Goal: Task Accomplishment & Management: Contribute content

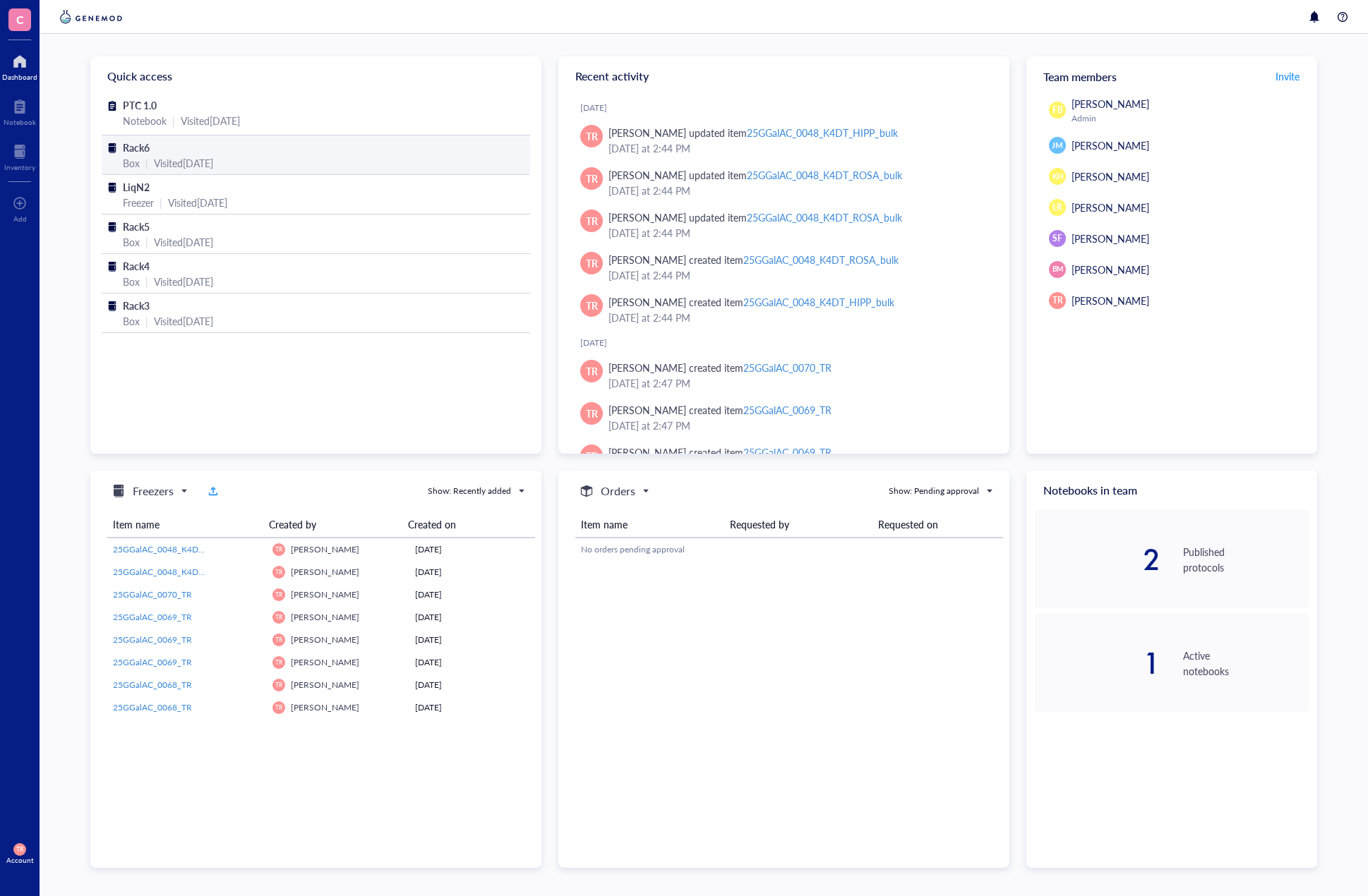
click at [130, 152] on span "Rack6" at bounding box center [136, 147] width 27 height 14
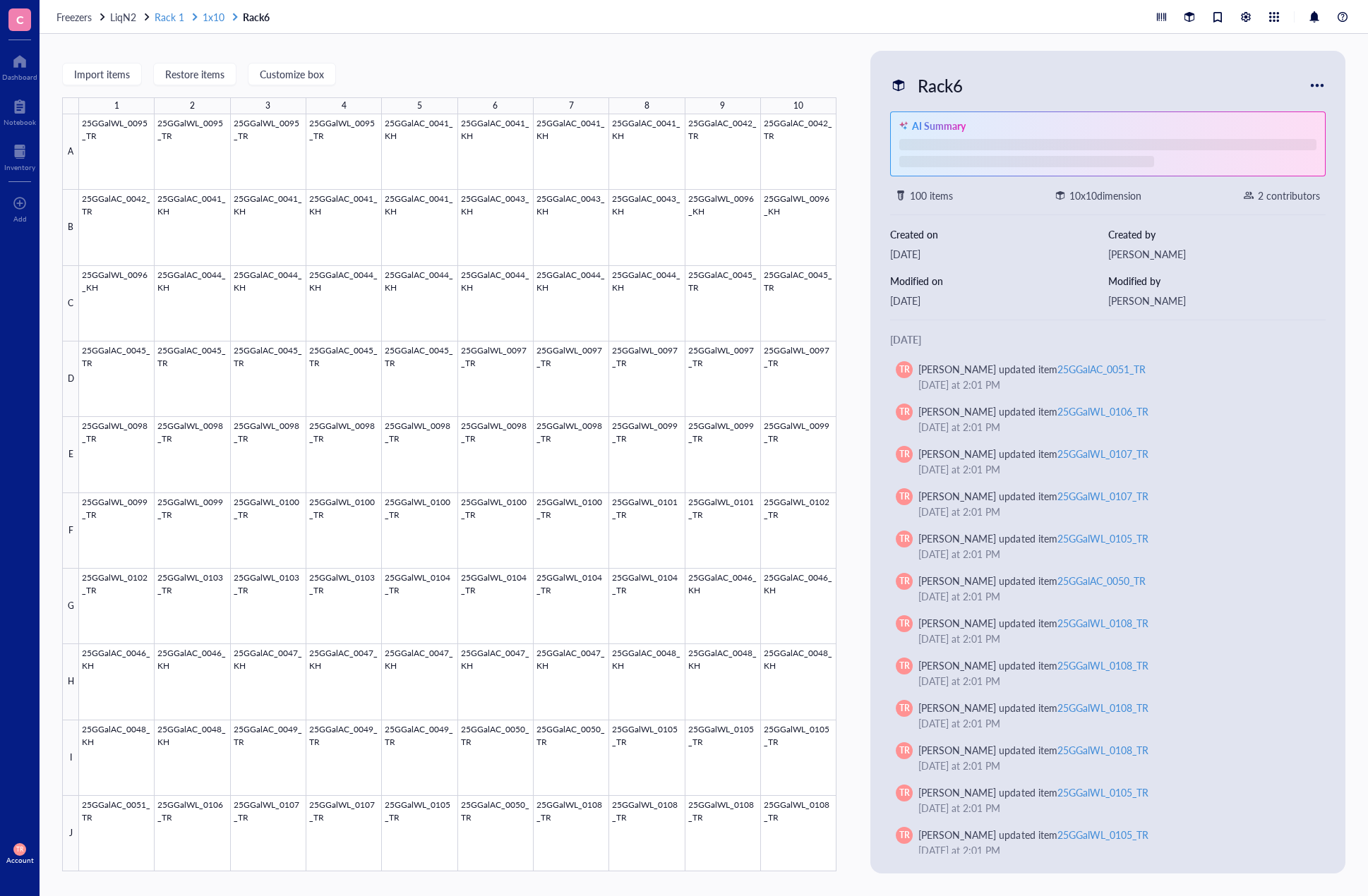
click at [210, 16] on span "1x10" at bounding box center [213, 16] width 22 height 14
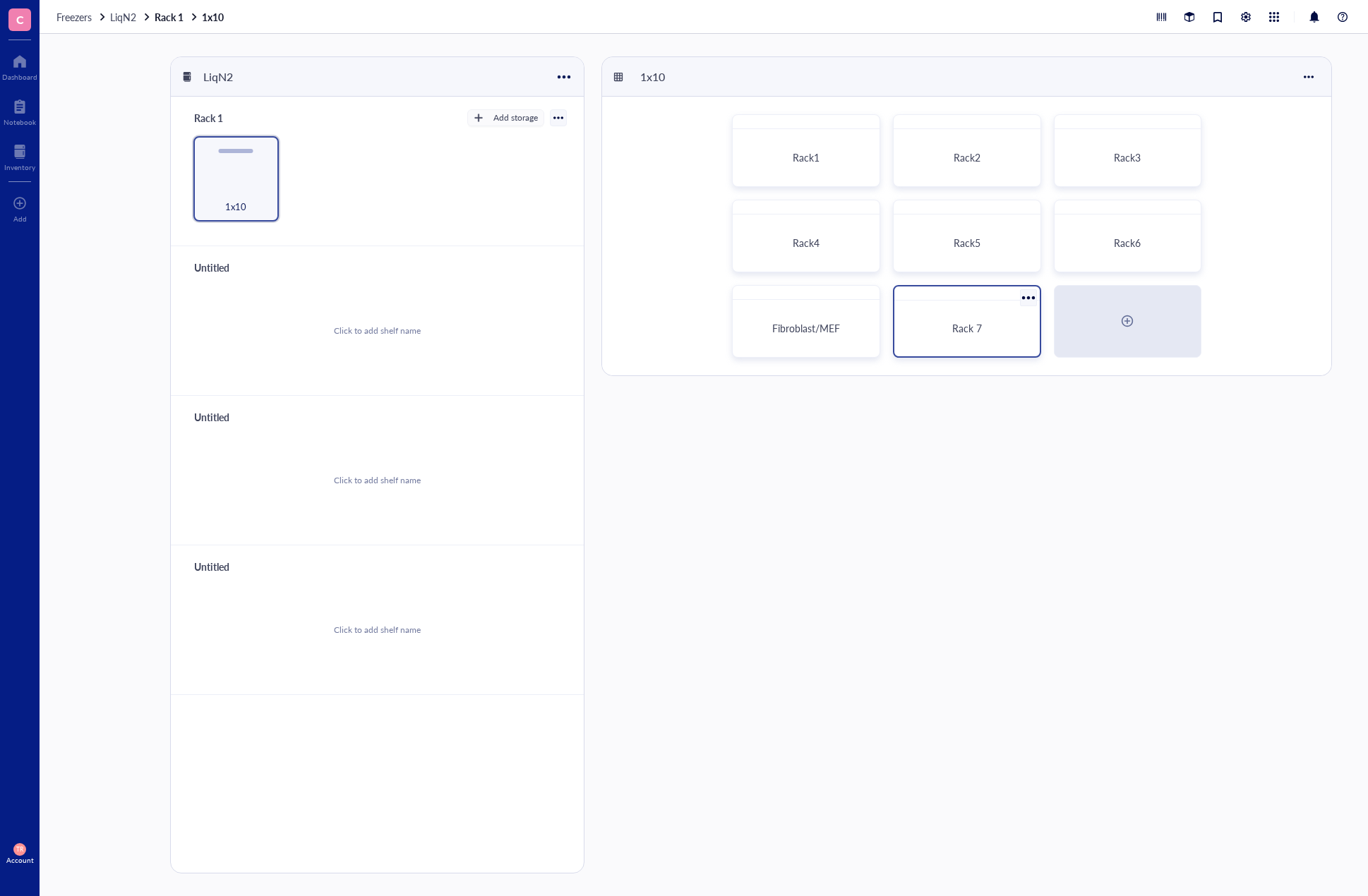
click at [947, 319] on div "Rack 7" at bounding box center [966, 328] width 134 height 45
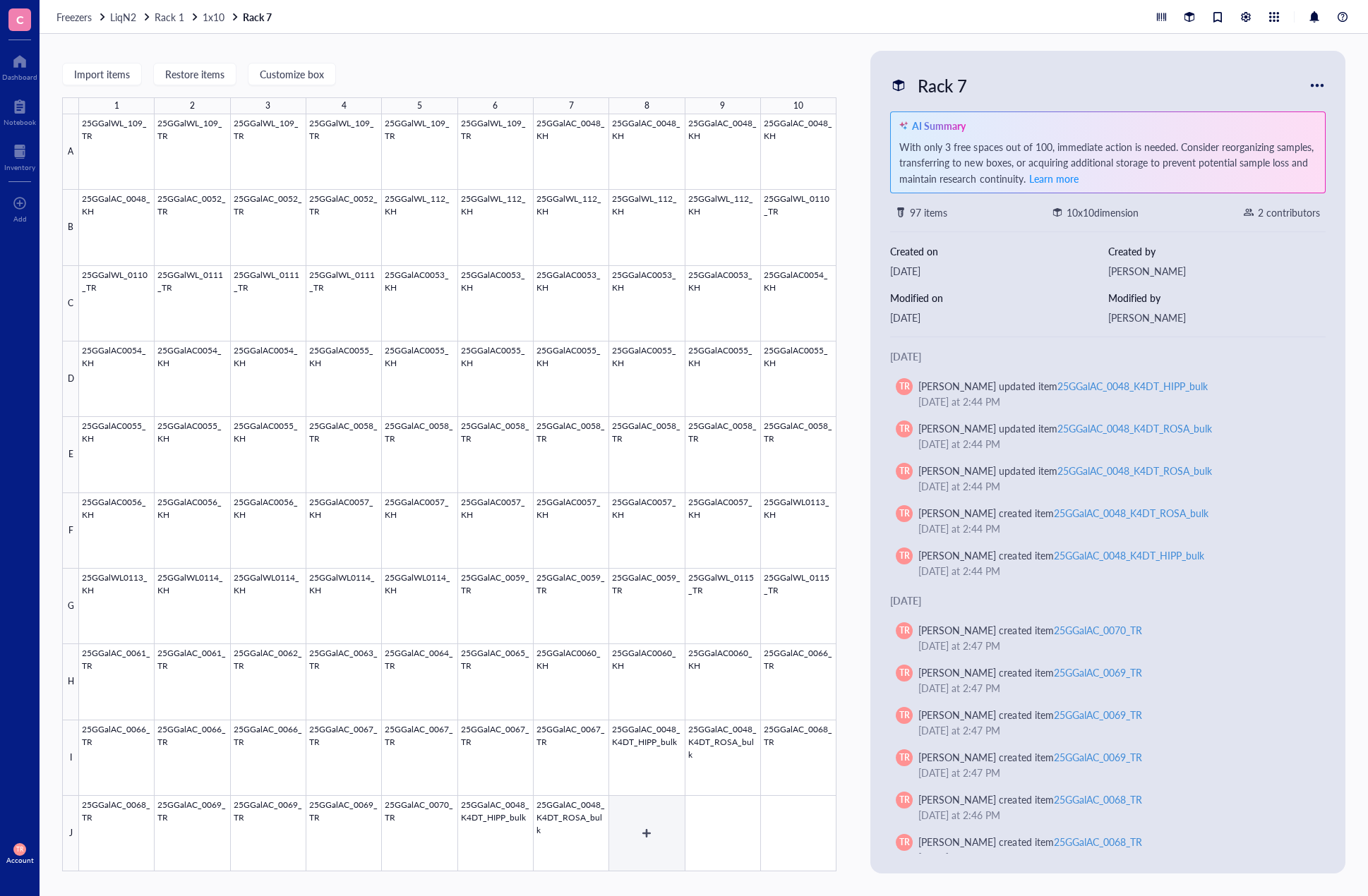
click at [638, 839] on div at bounding box center [457, 492] width 757 height 757
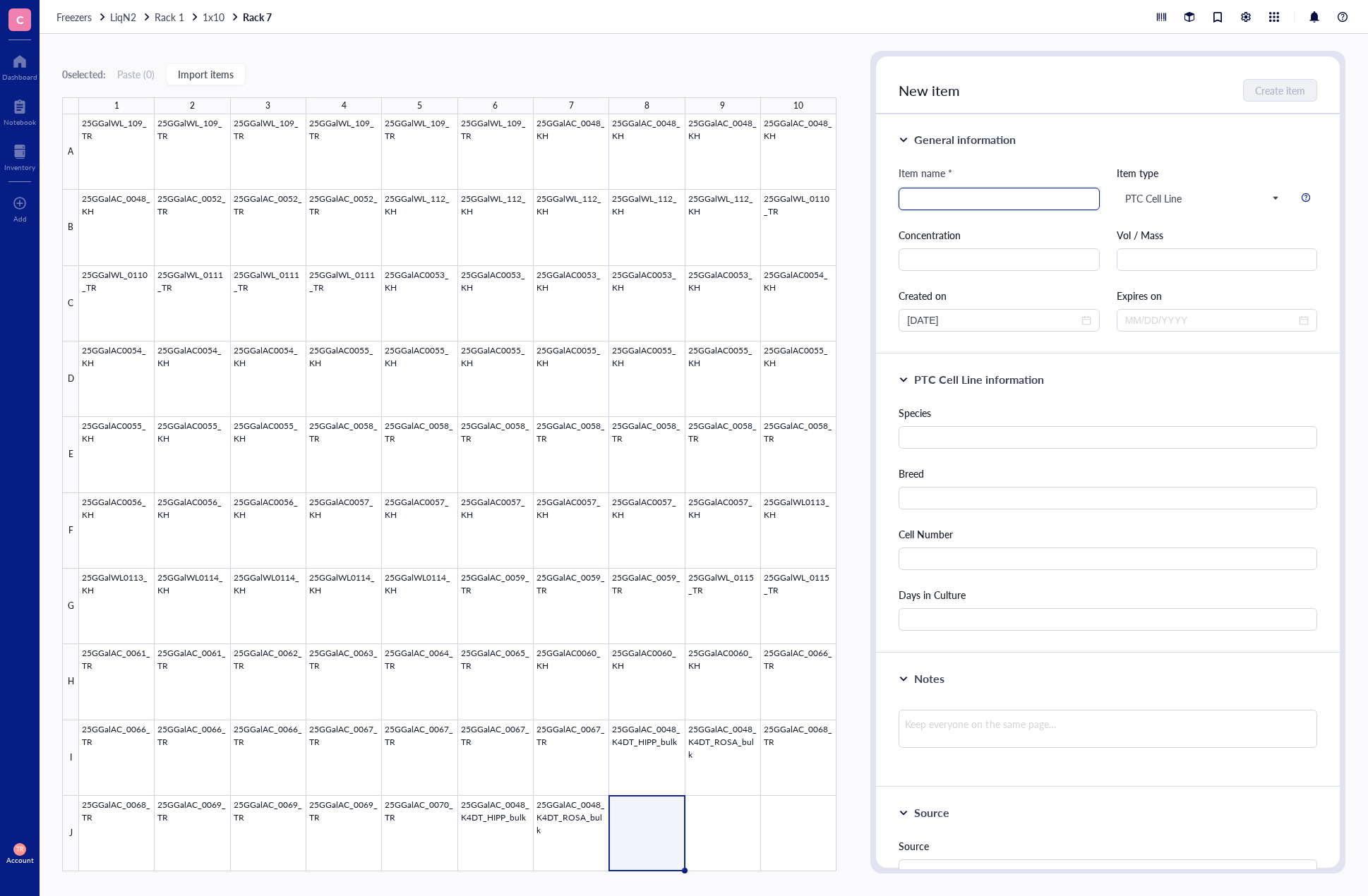
click at [1032, 193] on input "search" at bounding box center [999, 199] width 183 height 21
type input "25GGalAC_0071_TR"
click at [963, 437] on input "text" at bounding box center [1107, 437] width 418 height 23
type input "A"
type input "g"
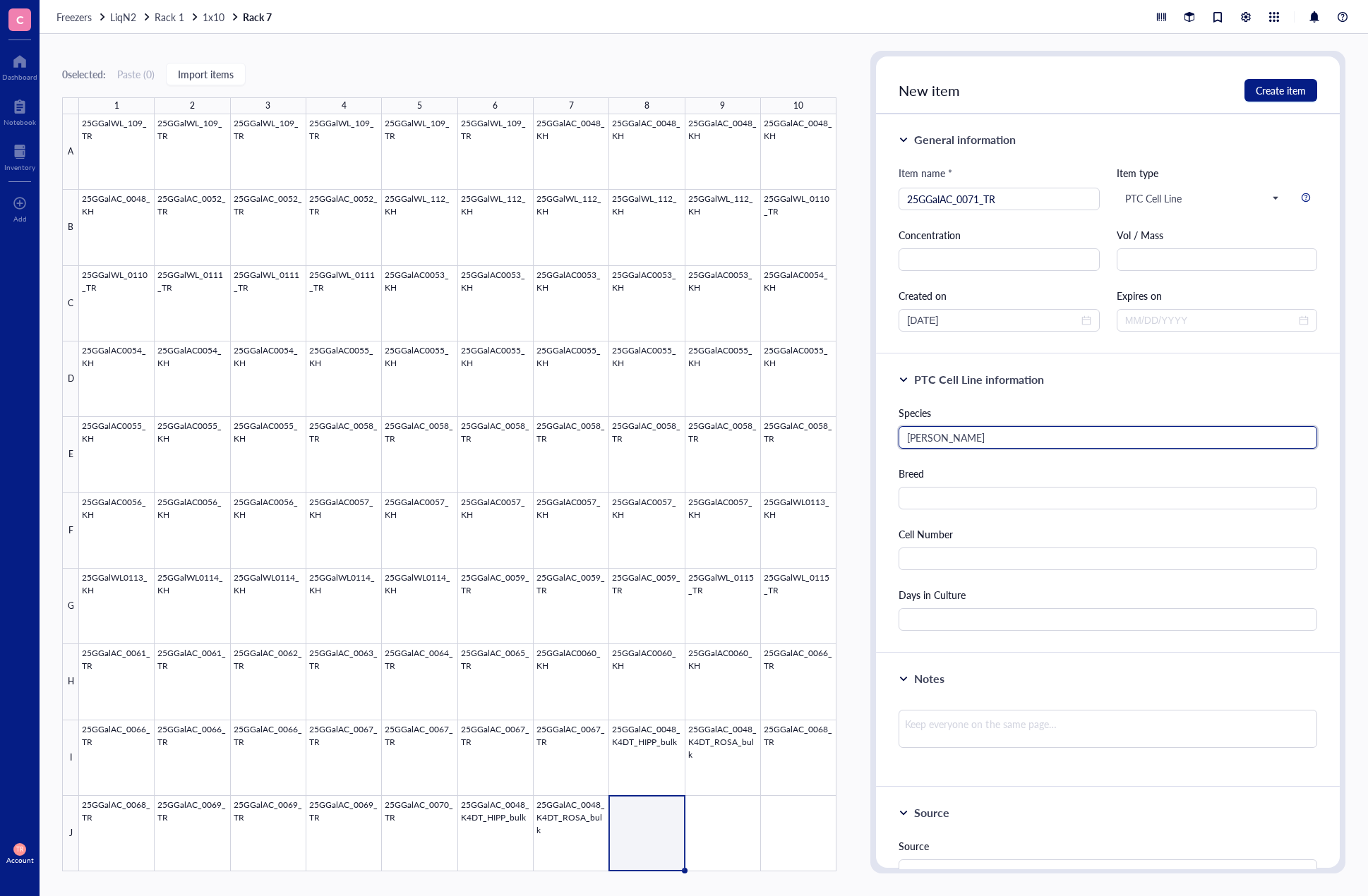
type input "[PERSON_NAME]"
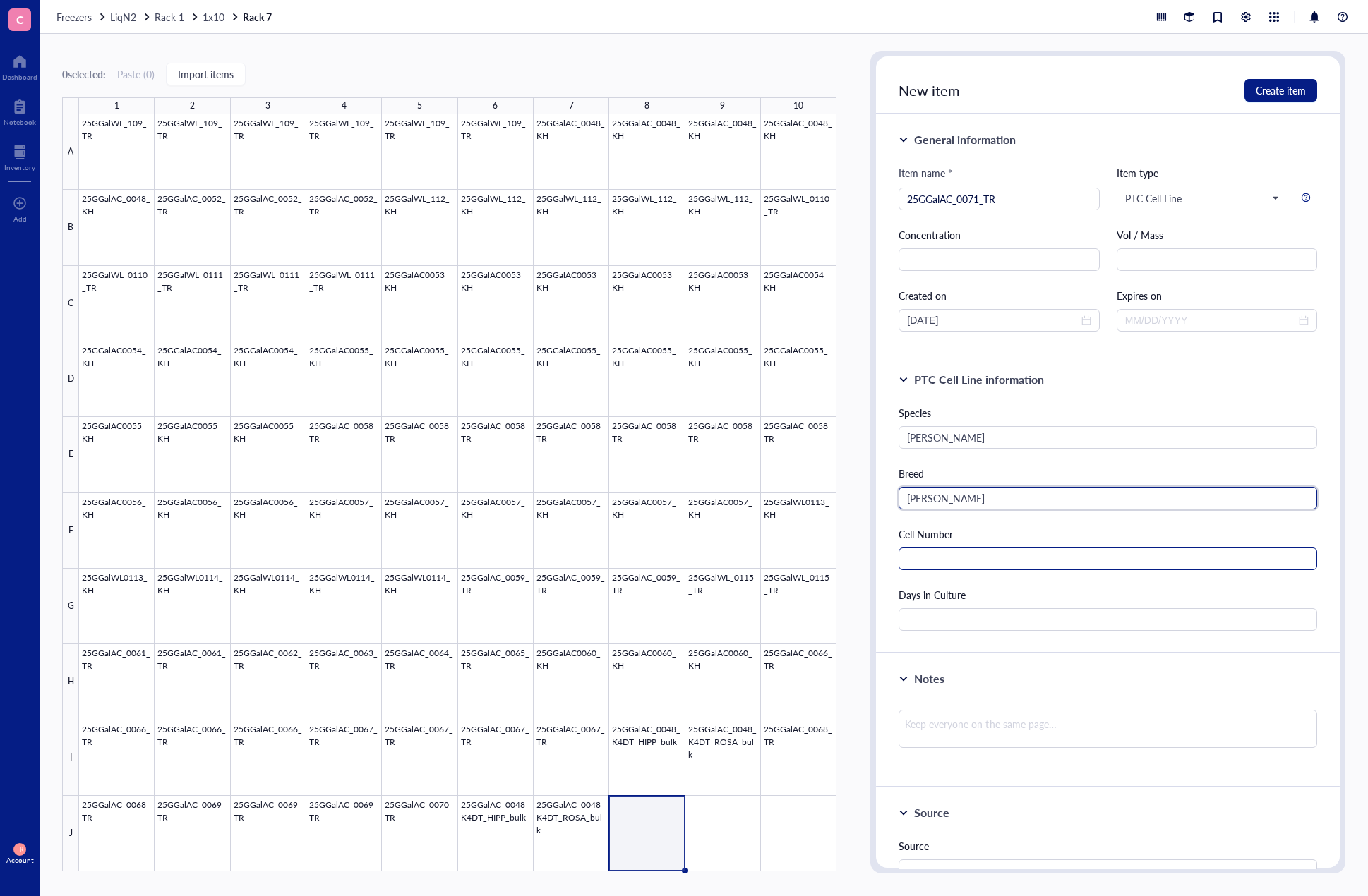
type input "[PERSON_NAME]"
click at [983, 562] on input "text" at bounding box center [1107, 558] width 418 height 23
type input "1000000"
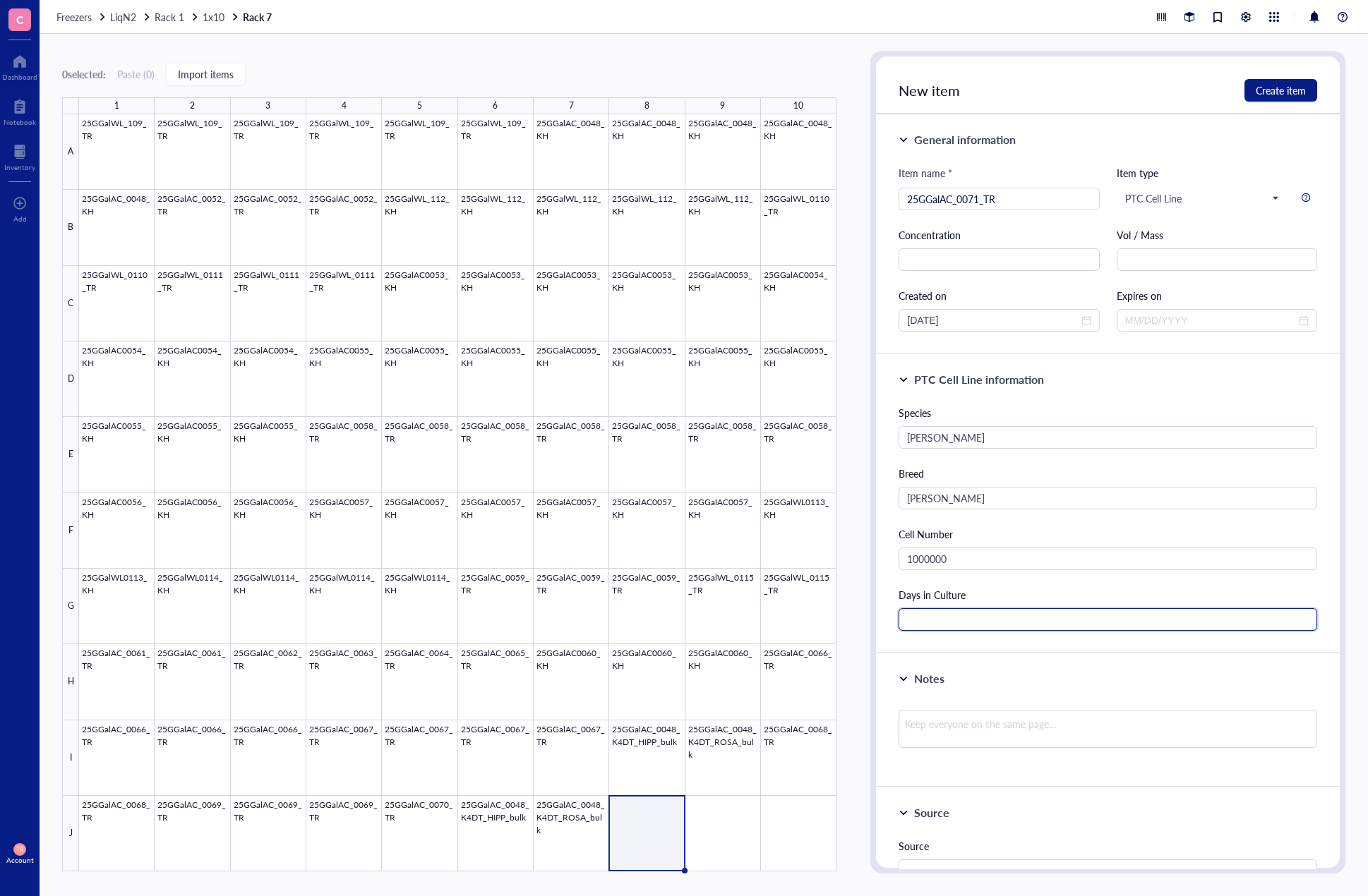
click at [1080, 615] on input "text" at bounding box center [1107, 619] width 418 height 23
type input "36"
click at [1050, 589] on div "Days in Culture" at bounding box center [1107, 594] width 418 height 15
click at [1271, 85] on span "Create item" at bounding box center [1280, 90] width 50 height 11
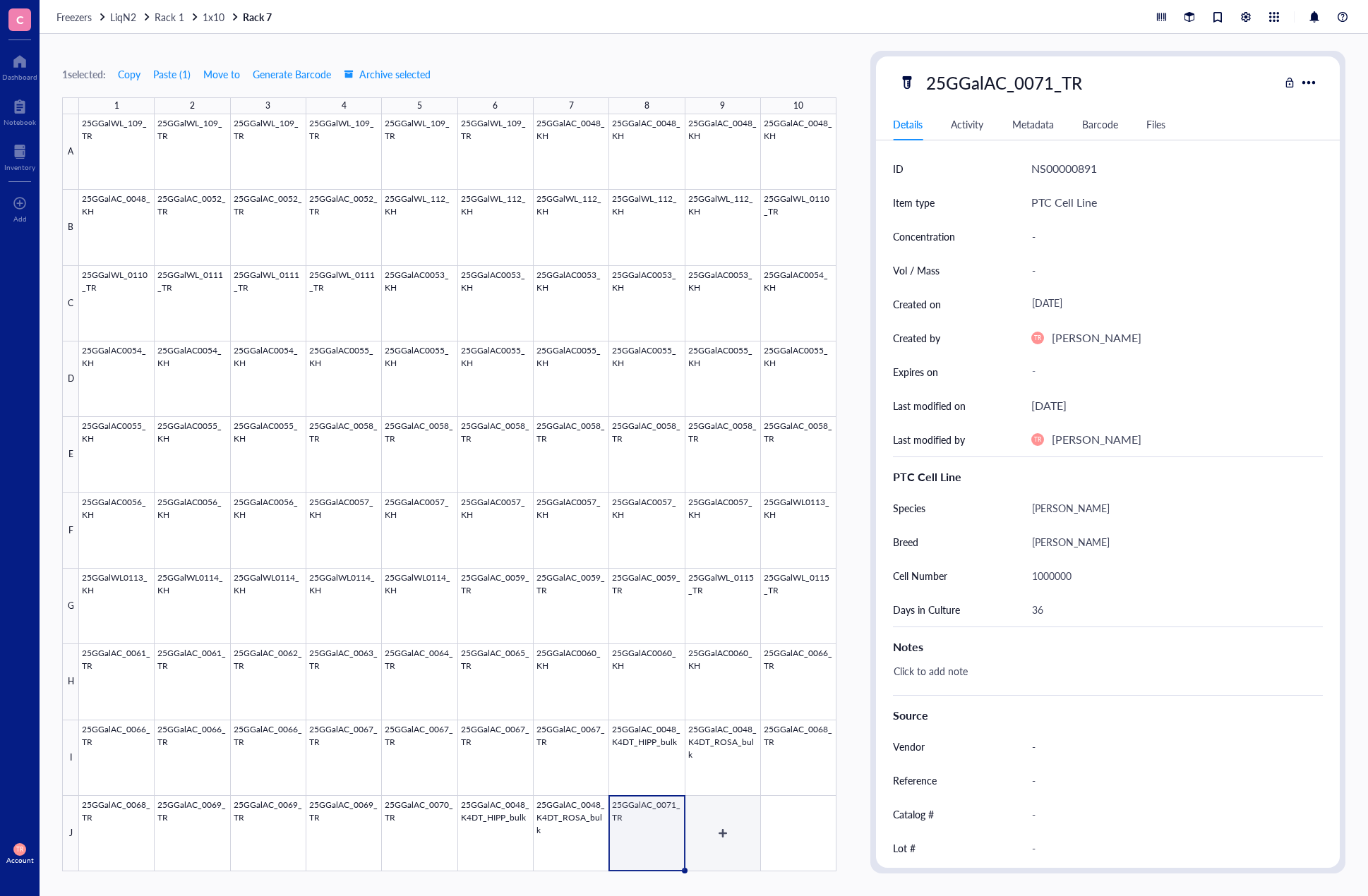
click at [713, 851] on div at bounding box center [457, 492] width 757 height 757
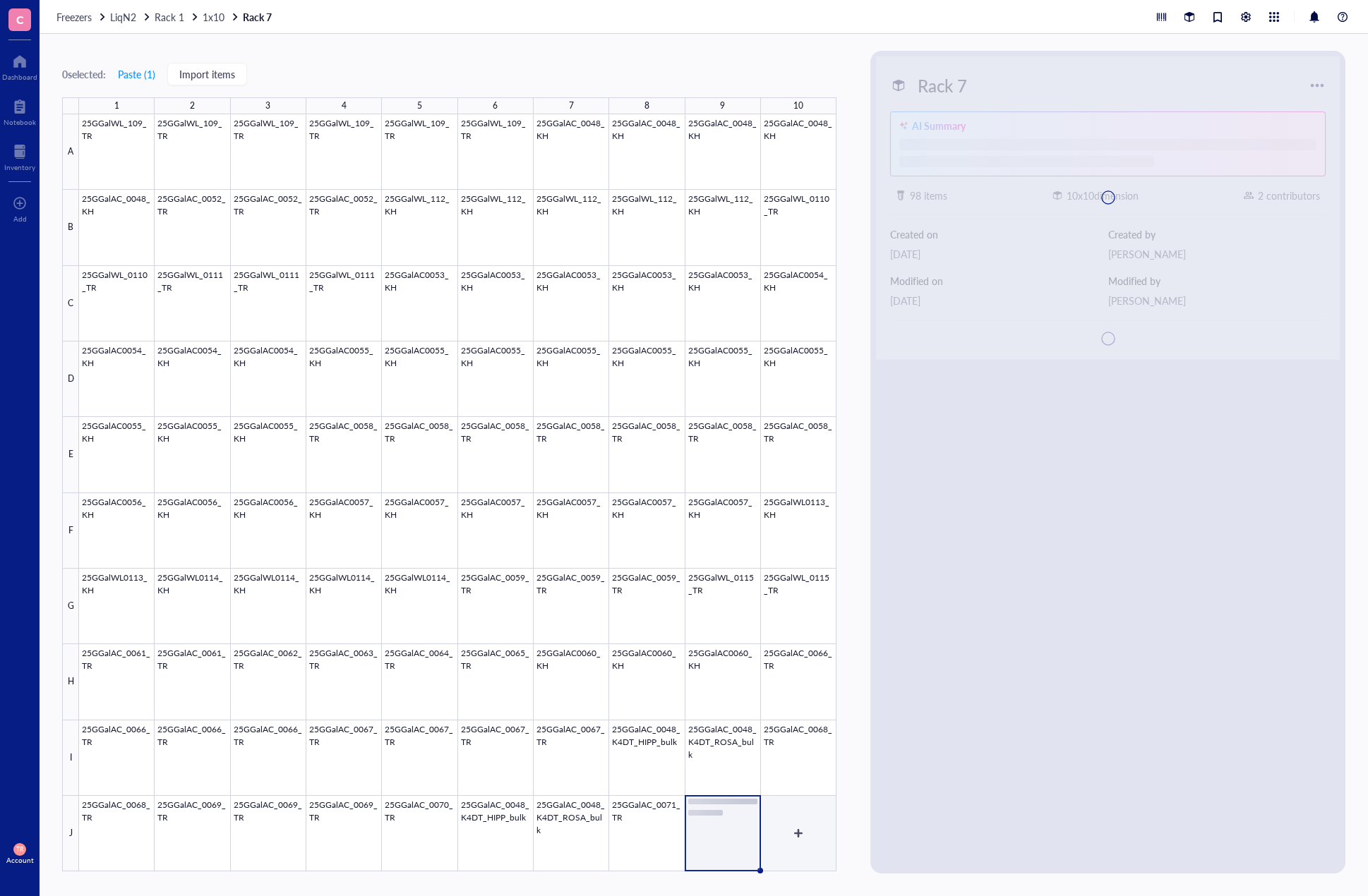
click at [783, 859] on body "C Dashboard Notebook Inventory To pick up a draggable item, press the space bar…" at bounding box center [684, 448] width 1368 height 896
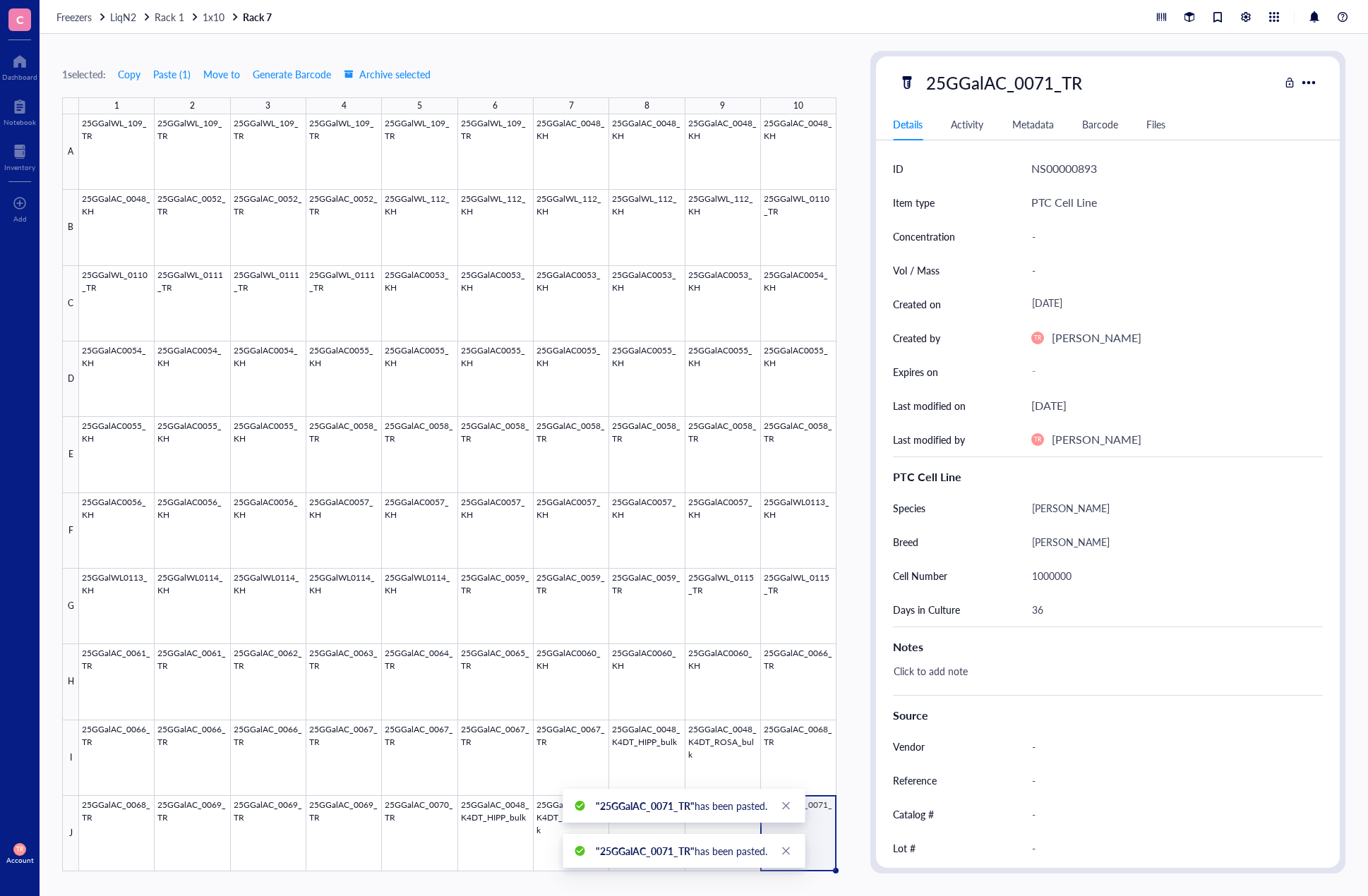
click at [860, 821] on div "1 selected: Copy Paste ( 1 ) Move to Generate Barcode Archive selected 1 2 3 4 …" at bounding box center [703, 464] width 1328 height 862
click at [215, 15] on span "1x10" at bounding box center [213, 16] width 22 height 14
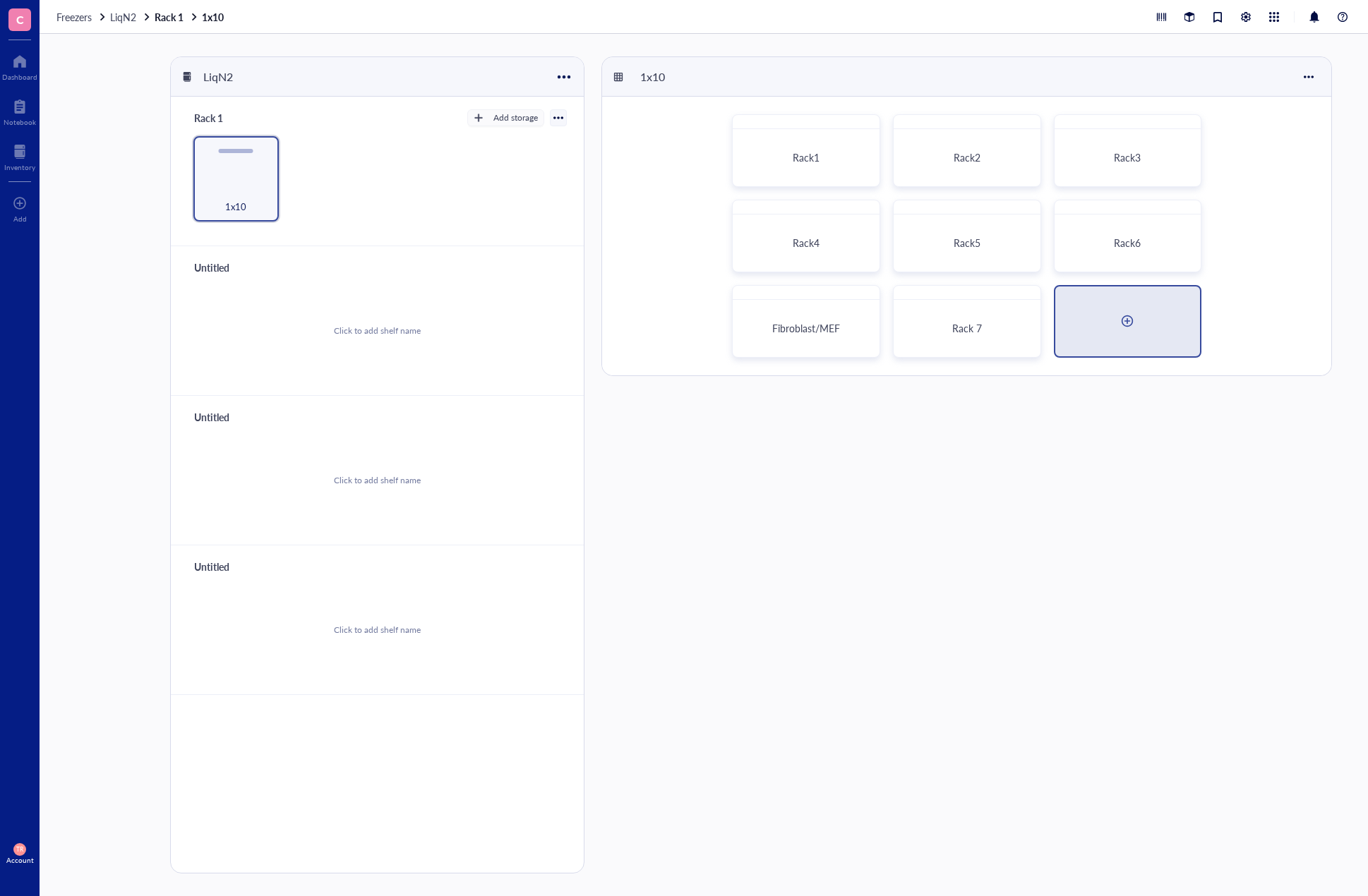
click at [1145, 321] on div at bounding box center [1128, 321] width 145 height 70
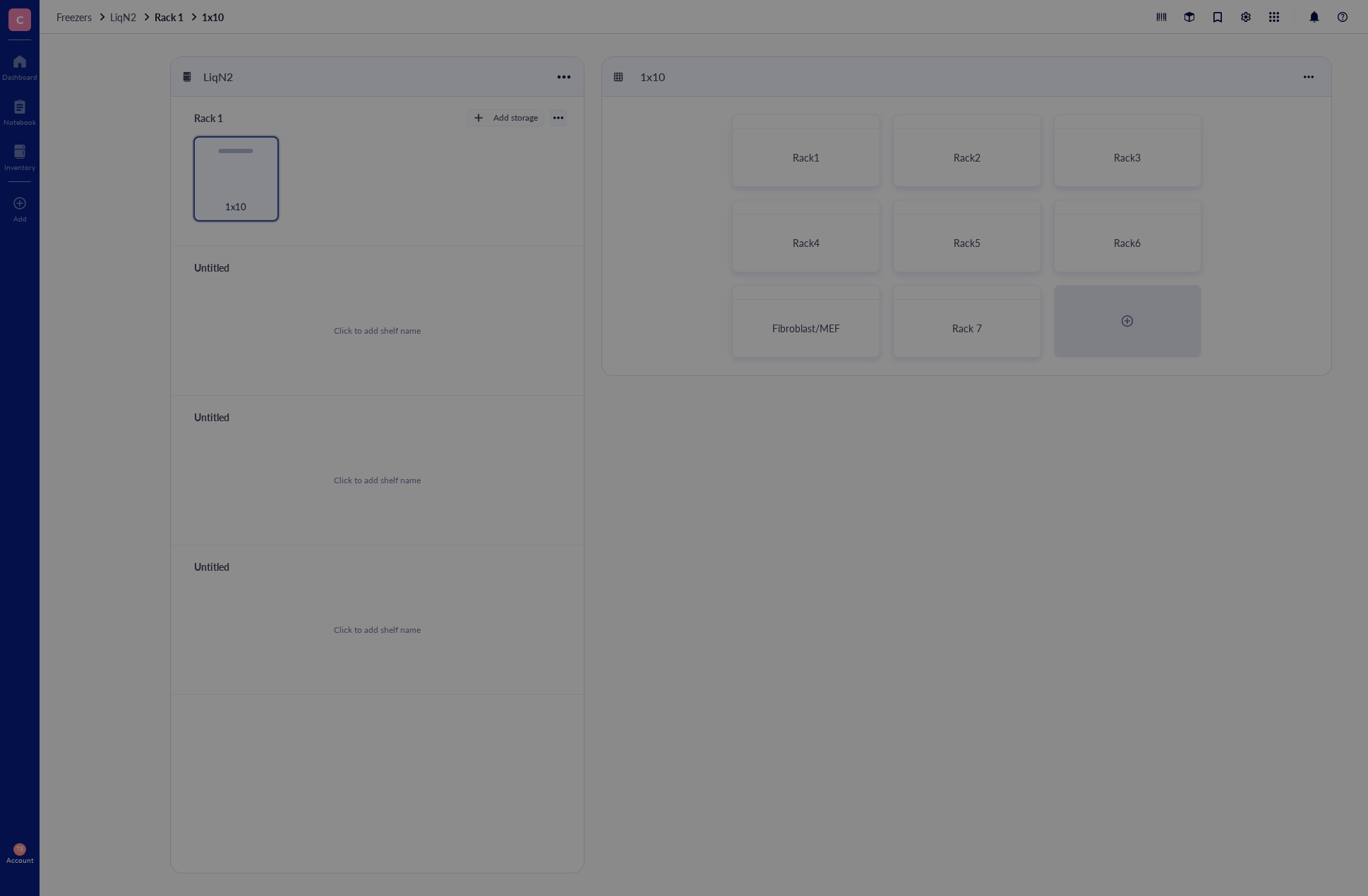
radio input "false"
radio input "true"
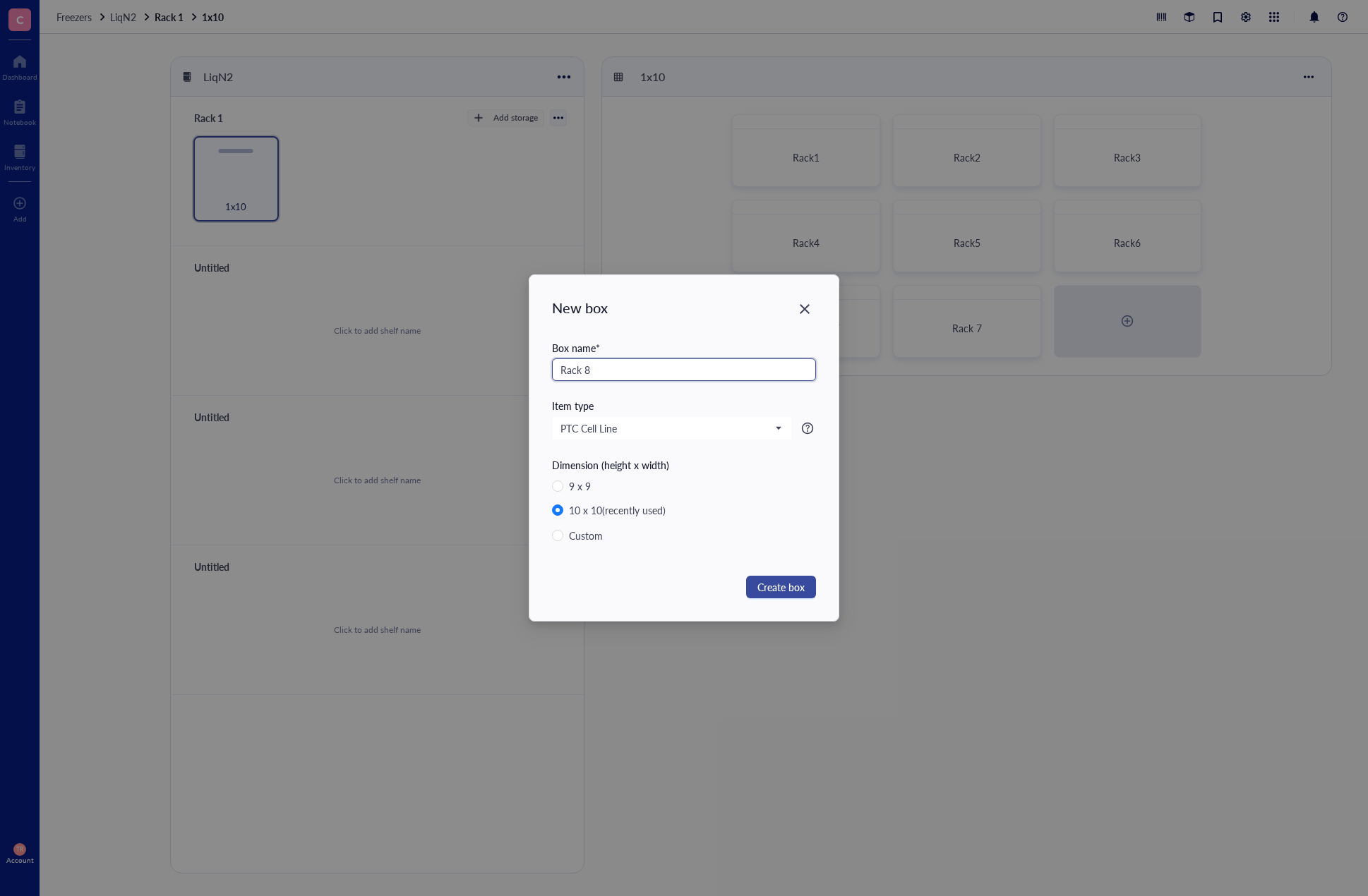
type input "Rack 8"
click at [809, 593] on button "Create box" at bounding box center [780, 587] width 70 height 23
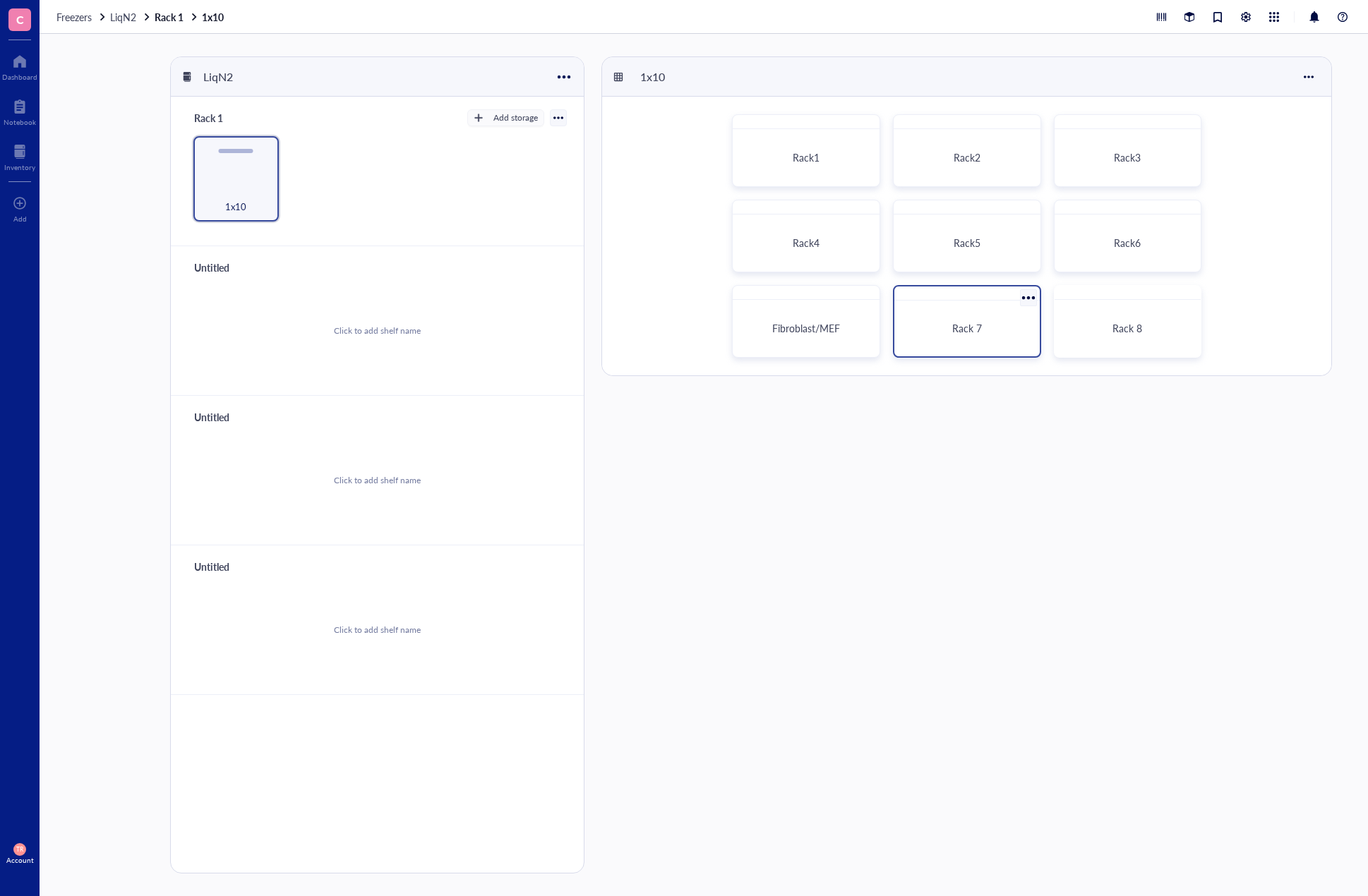
click at [953, 336] on div "Rack 7" at bounding box center [966, 328] width 134 height 45
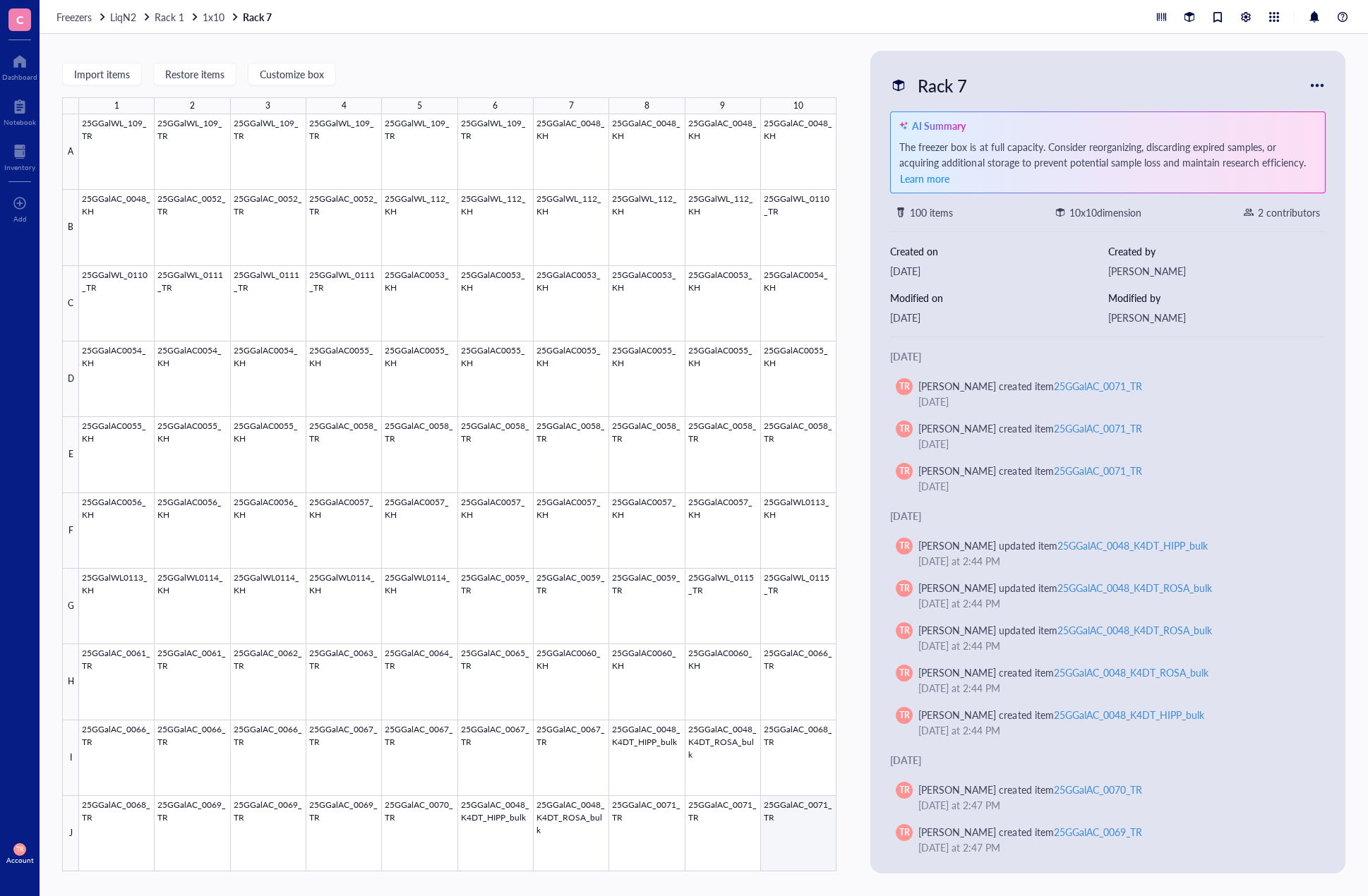
click at [812, 851] on div at bounding box center [457, 492] width 757 height 757
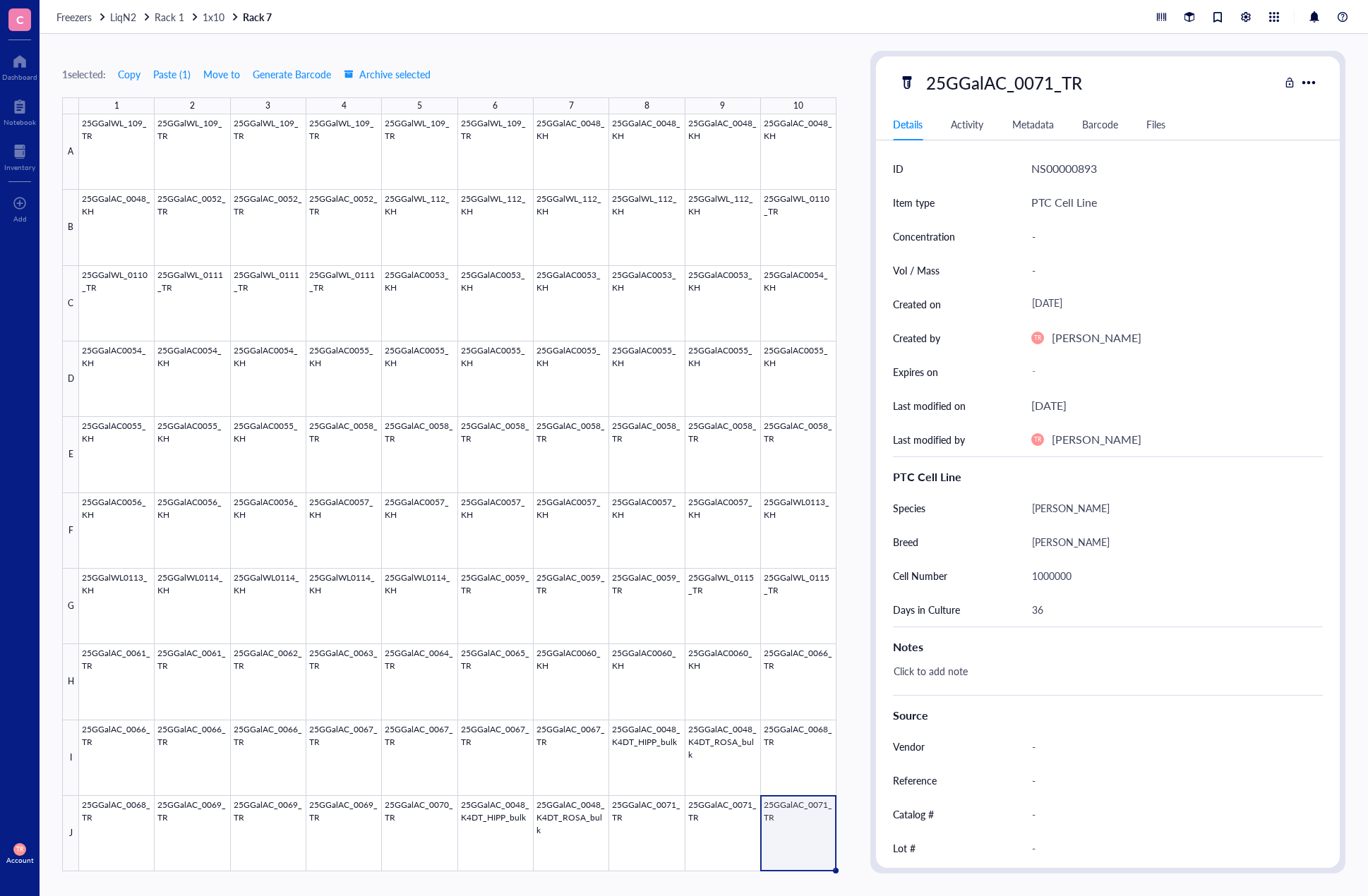
drag, startPoint x: 209, startPoint y: 20, endPoint x: 233, endPoint y: 23, distance: 24.2
click at [210, 20] on span "1x10" at bounding box center [213, 16] width 22 height 14
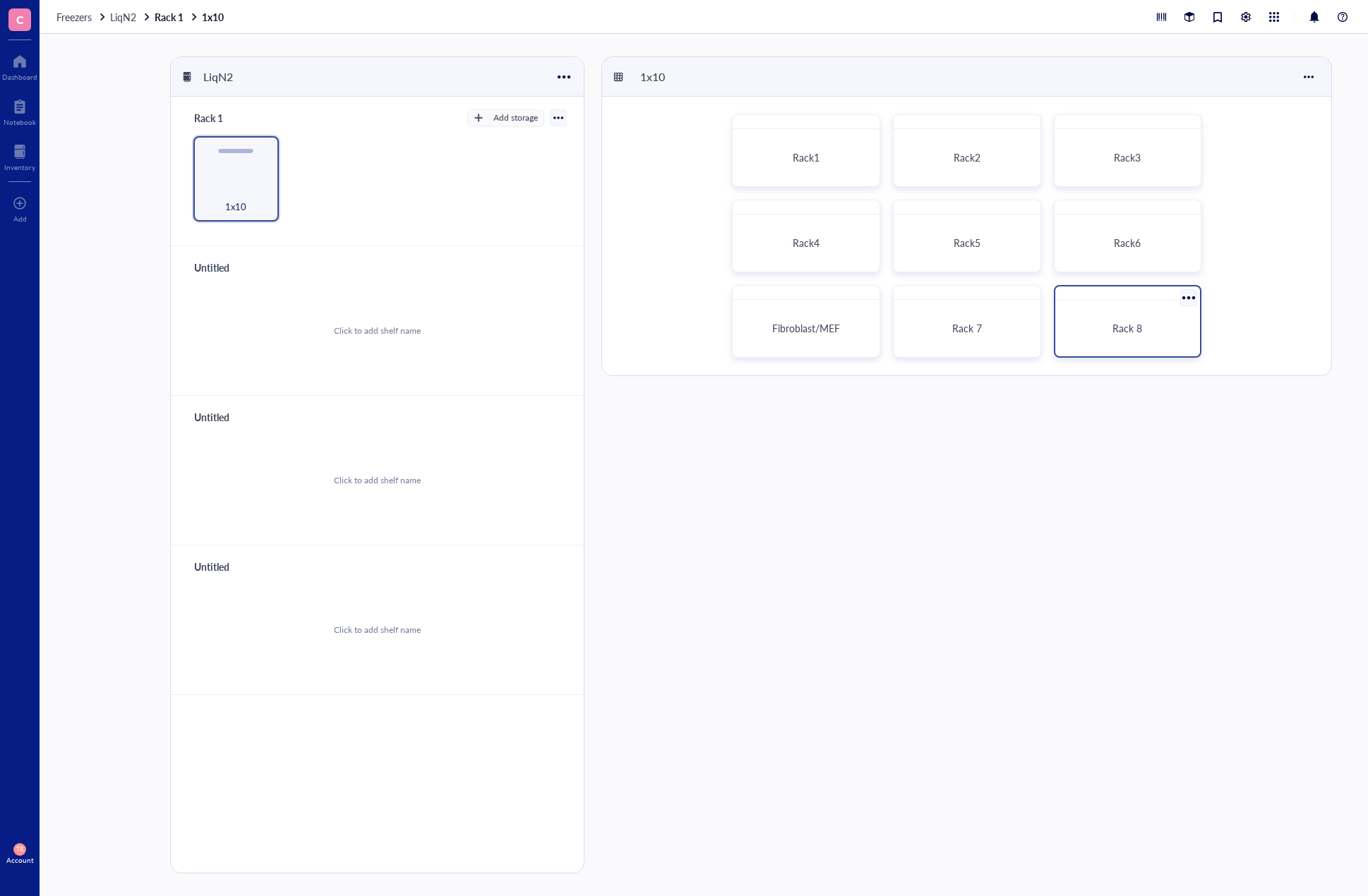
click at [1139, 352] on div "Rack 8" at bounding box center [1128, 321] width 148 height 73
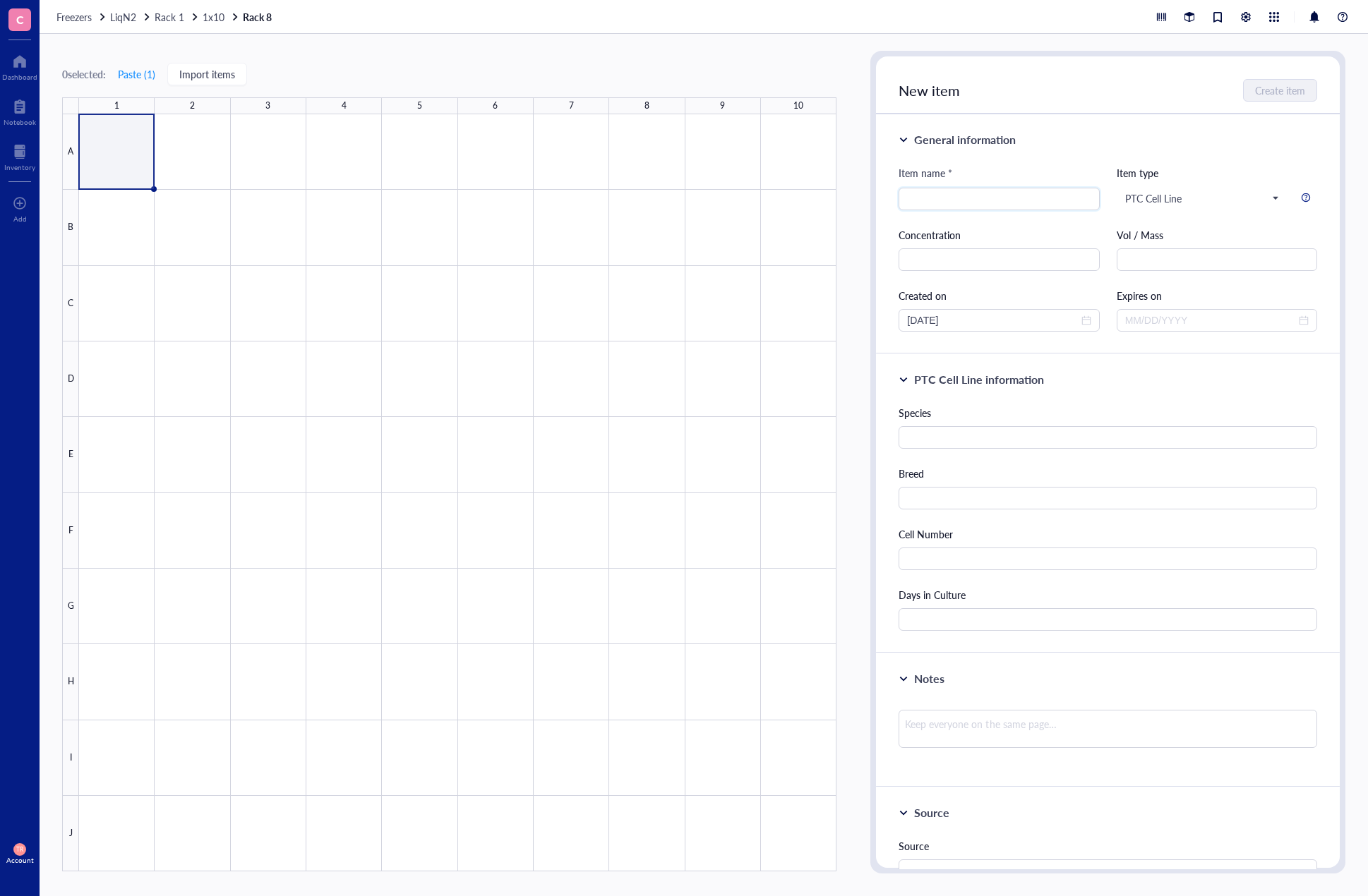
click at [84, 156] on div at bounding box center [457, 492] width 757 height 757
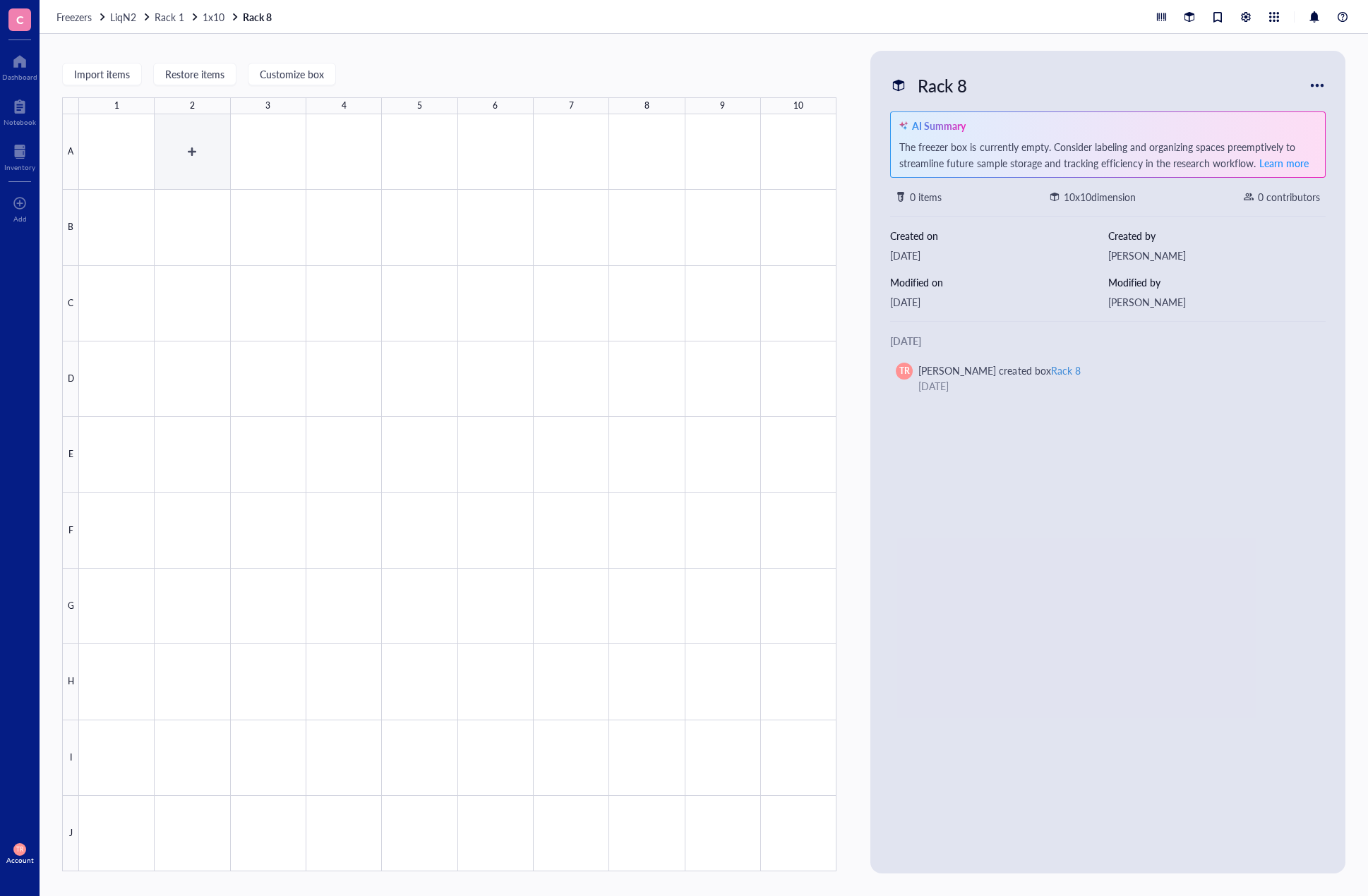
click at [152, 160] on div at bounding box center [457, 492] width 757 height 757
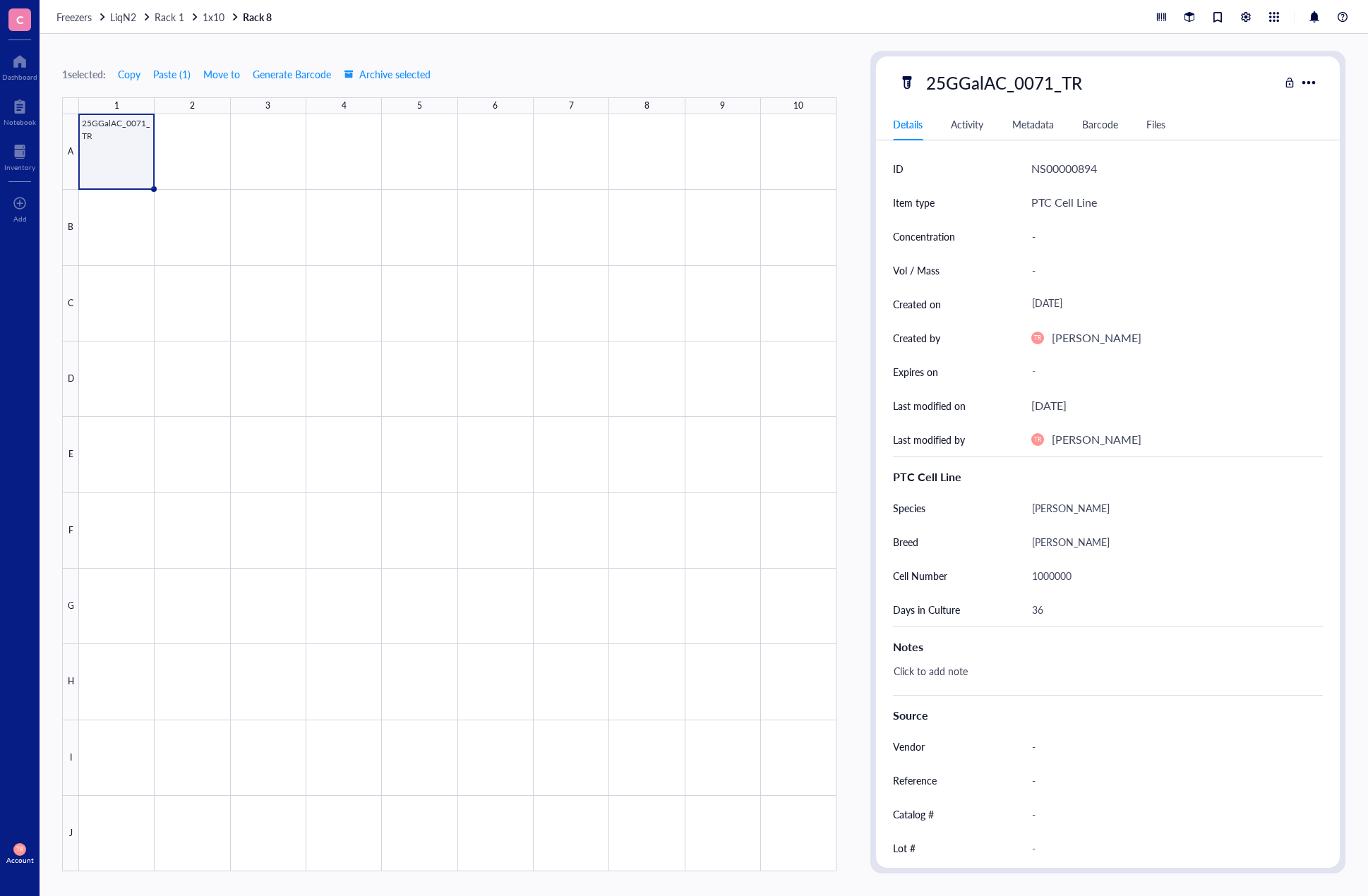
drag, startPoint x: 123, startPoint y: 251, endPoint x: 125, endPoint y: 190, distance: 61.0
click at [123, 251] on div at bounding box center [457, 492] width 757 height 757
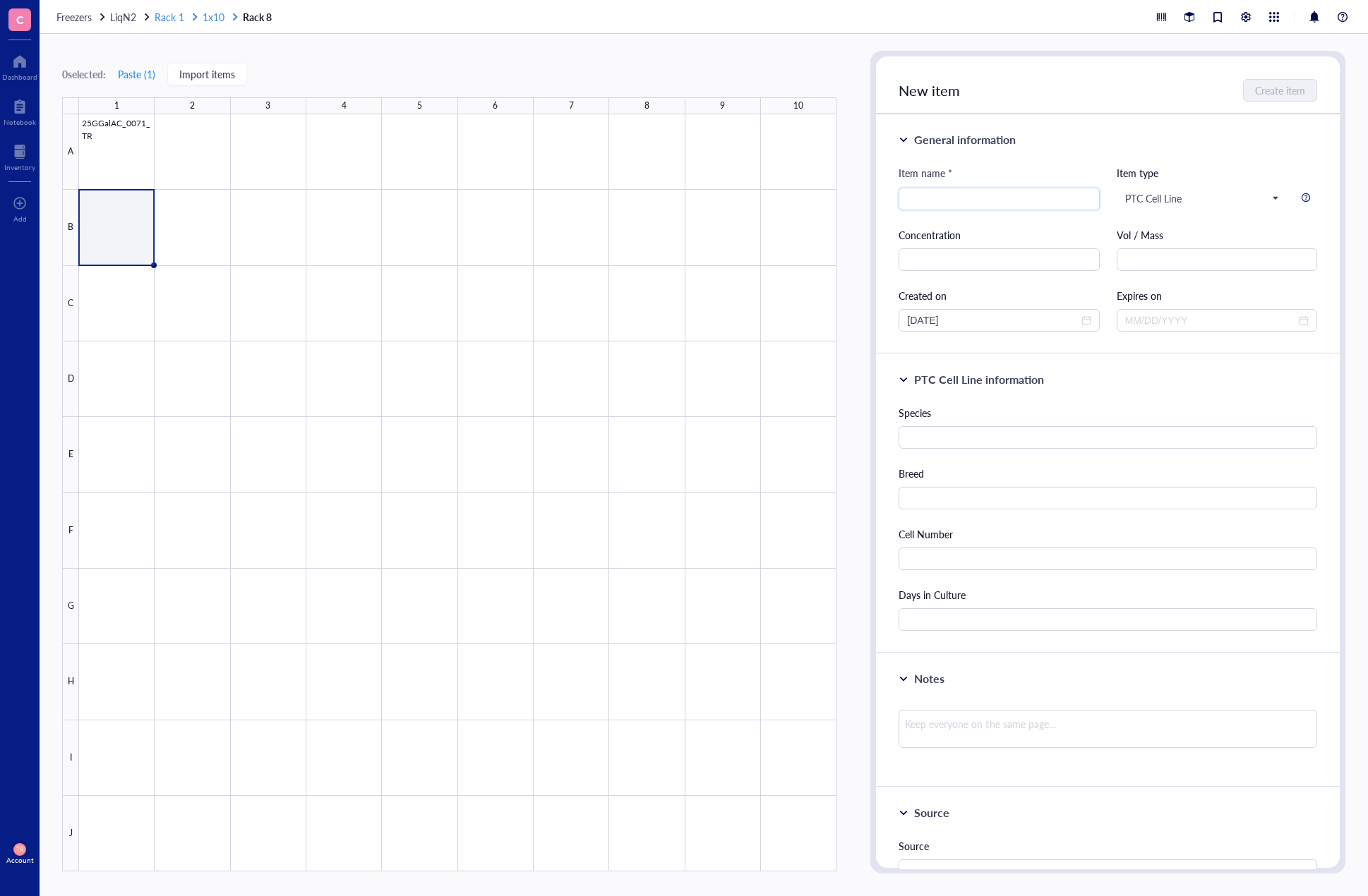
click at [220, 16] on span "1x10" at bounding box center [213, 16] width 22 height 14
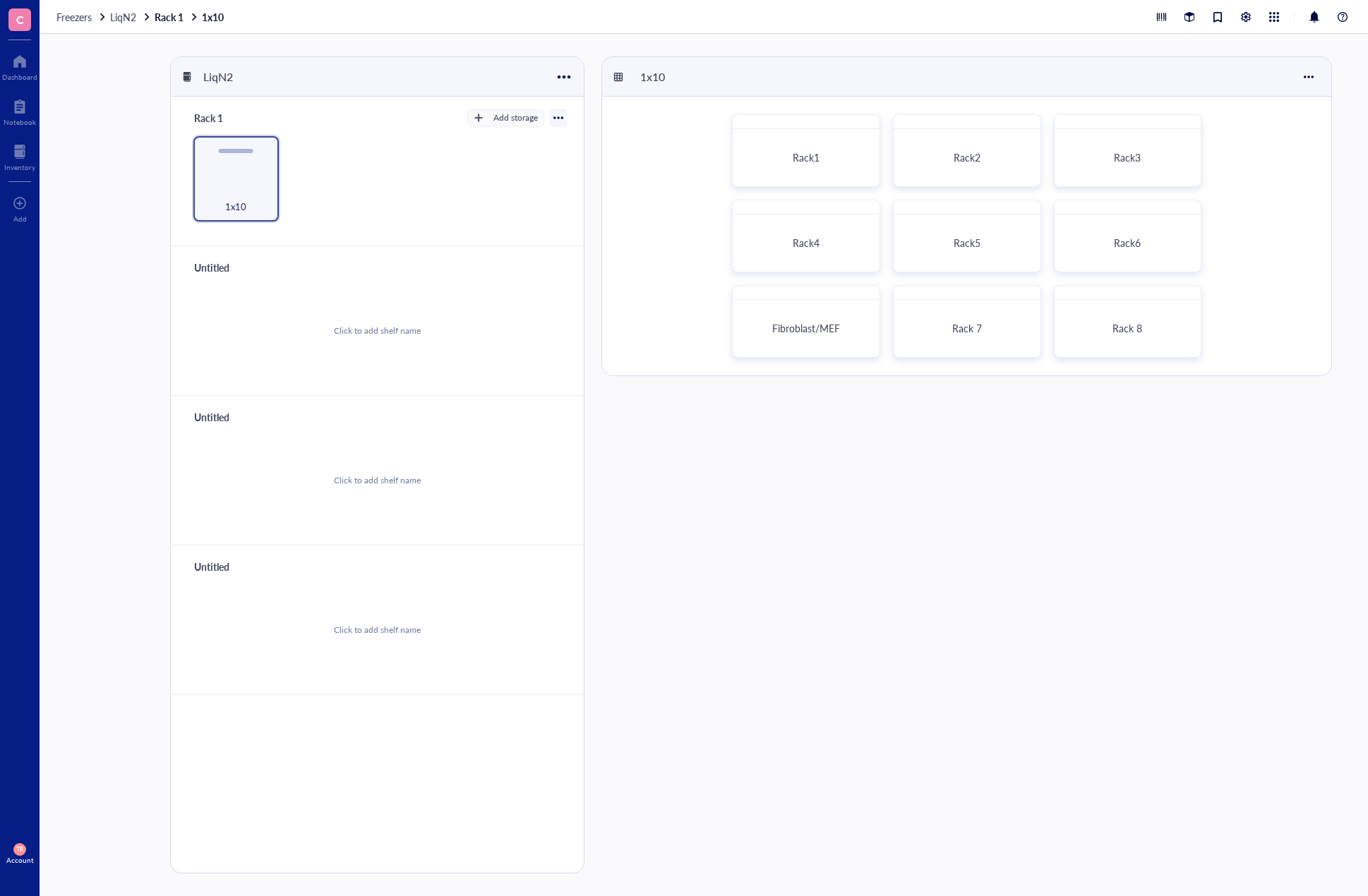
click at [986, 362] on div "Rack1 Rack2 Rack3 Rack4 Rack5 Rack6 Fibroblast/MEF Rack 7 Rack 8" at bounding box center [966, 236] width 729 height 278
click at [986, 349] on div "Rack 7" at bounding box center [966, 328] width 134 height 45
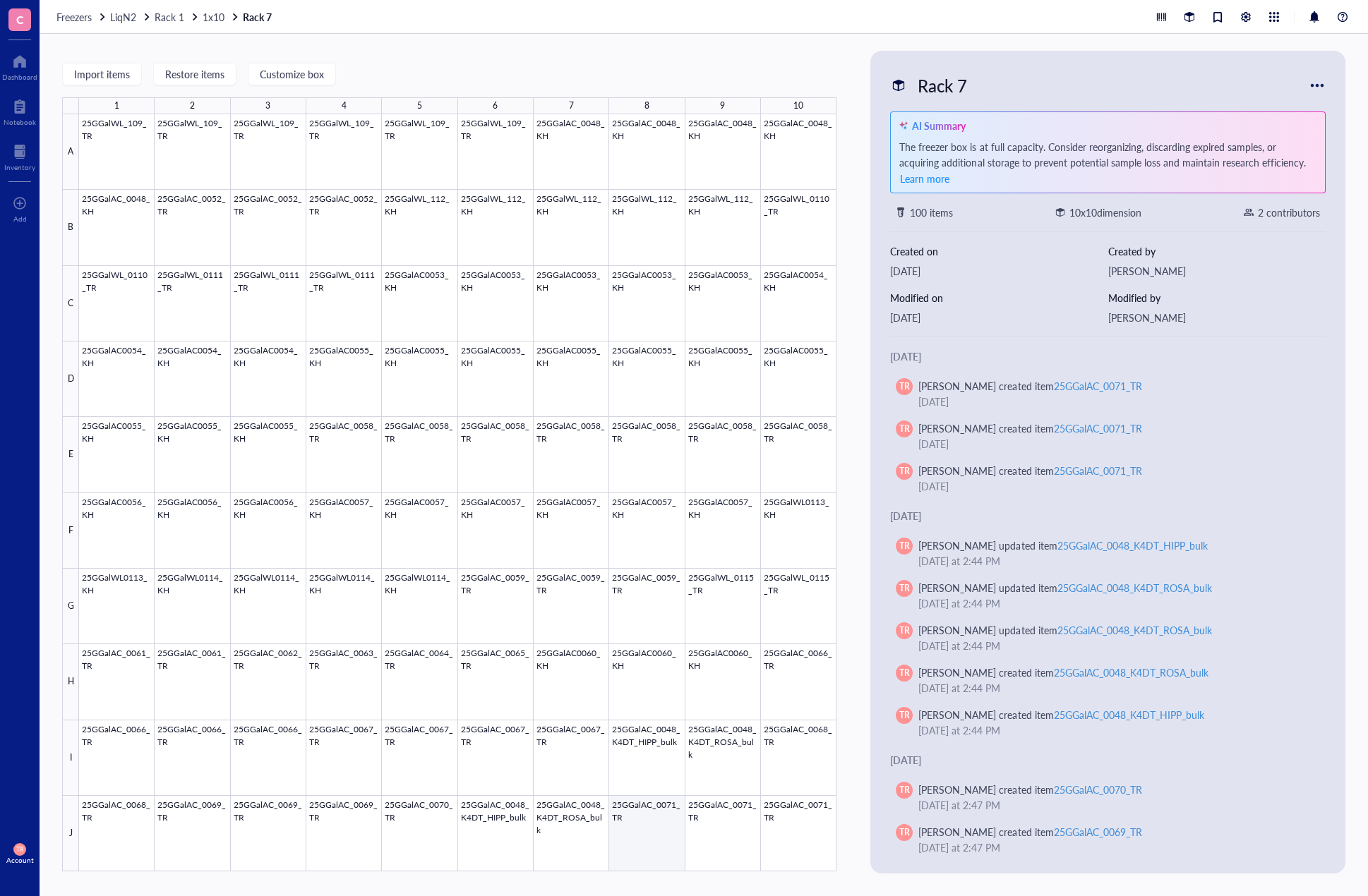
click at [665, 832] on div at bounding box center [457, 492] width 757 height 757
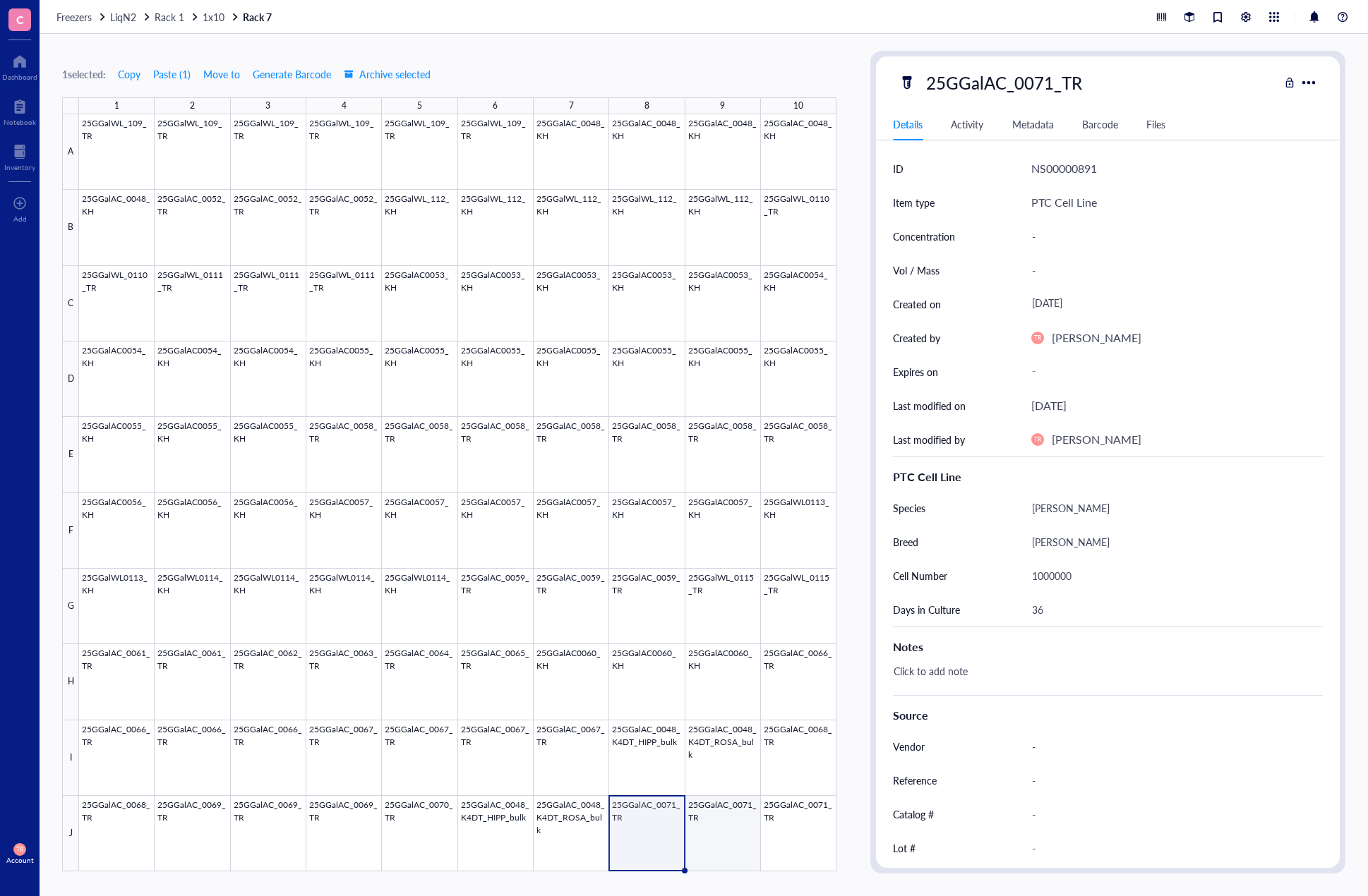
click at [722, 850] on div at bounding box center [457, 492] width 757 height 757
click at [803, 852] on div at bounding box center [457, 492] width 757 height 757
